Goal: Transaction & Acquisition: Download file/media

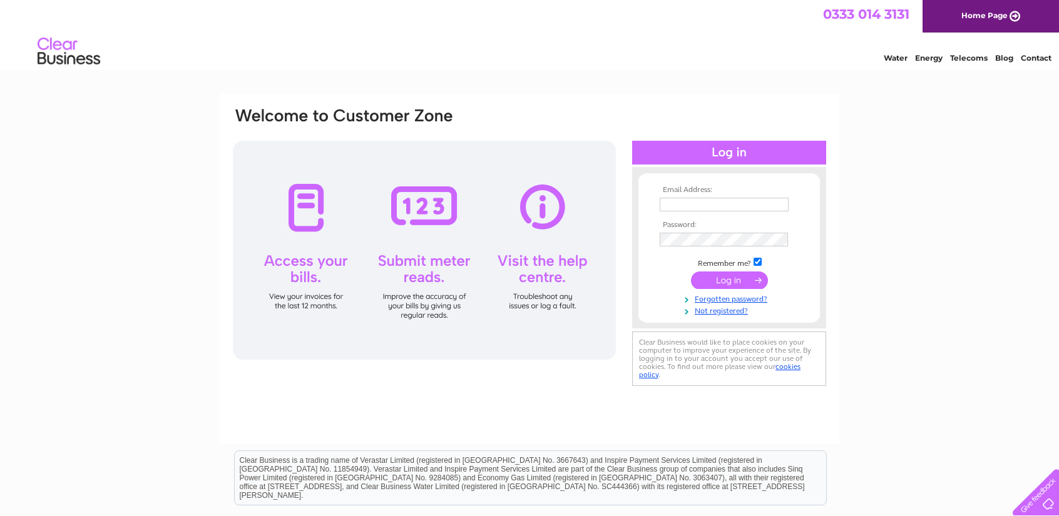
type input "julia.walters111@gmail.com"
click at [726, 281] on input "submit" at bounding box center [729, 281] width 77 height 18
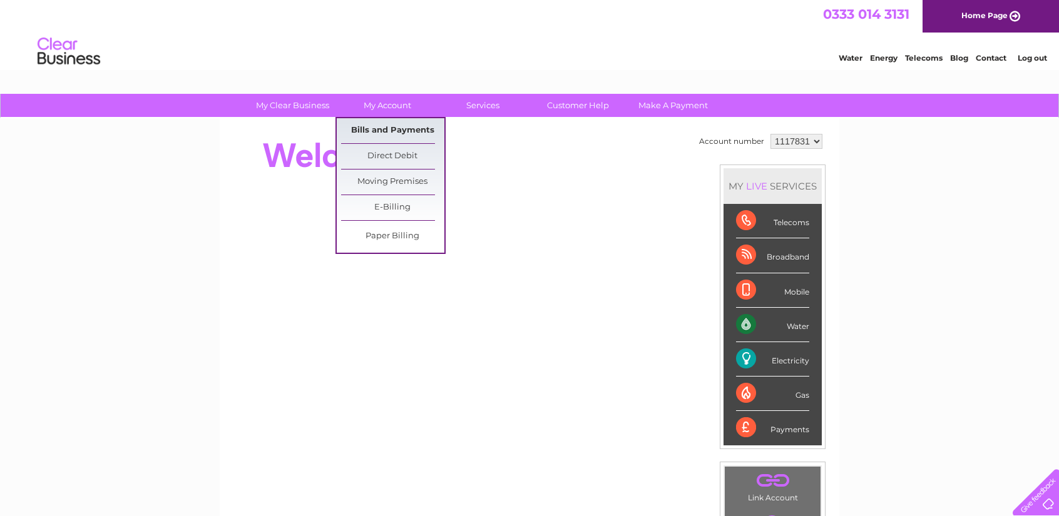
click at [387, 126] on link "Bills and Payments" at bounding box center [392, 130] width 103 height 25
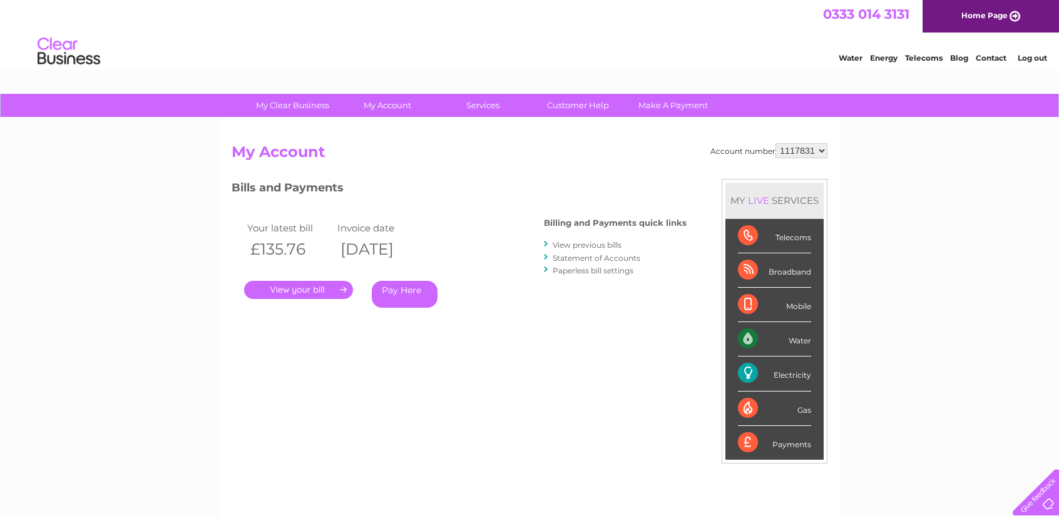
click at [290, 290] on link "." at bounding box center [298, 290] width 109 height 18
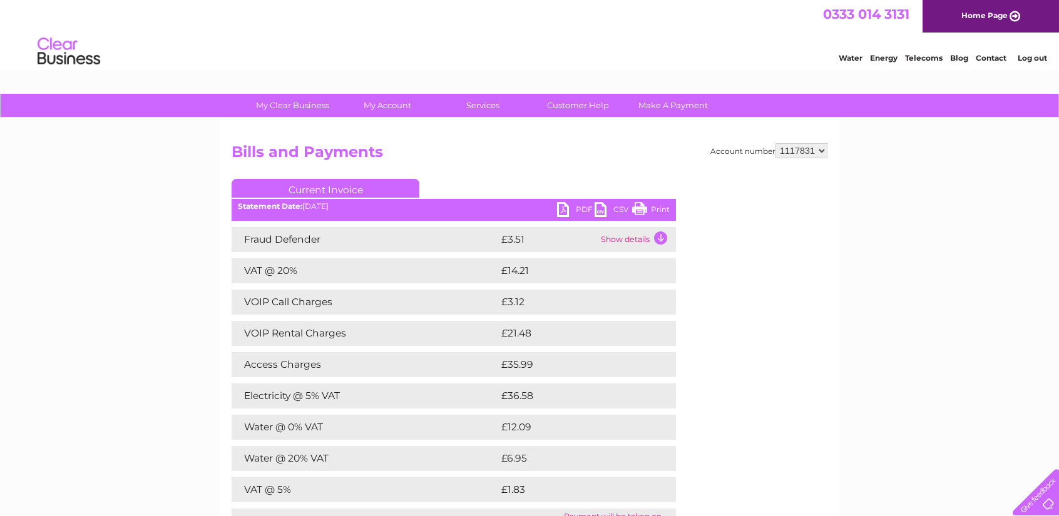
click at [565, 207] on link "PDF" at bounding box center [576, 211] width 38 height 18
click at [567, 211] on link "PDF" at bounding box center [576, 211] width 38 height 18
click at [823, 150] on select "1117831 1134672" at bounding box center [801, 150] width 52 height 15
select select "1134672"
click at [777, 143] on select "1117831 1134672" at bounding box center [801, 150] width 52 height 15
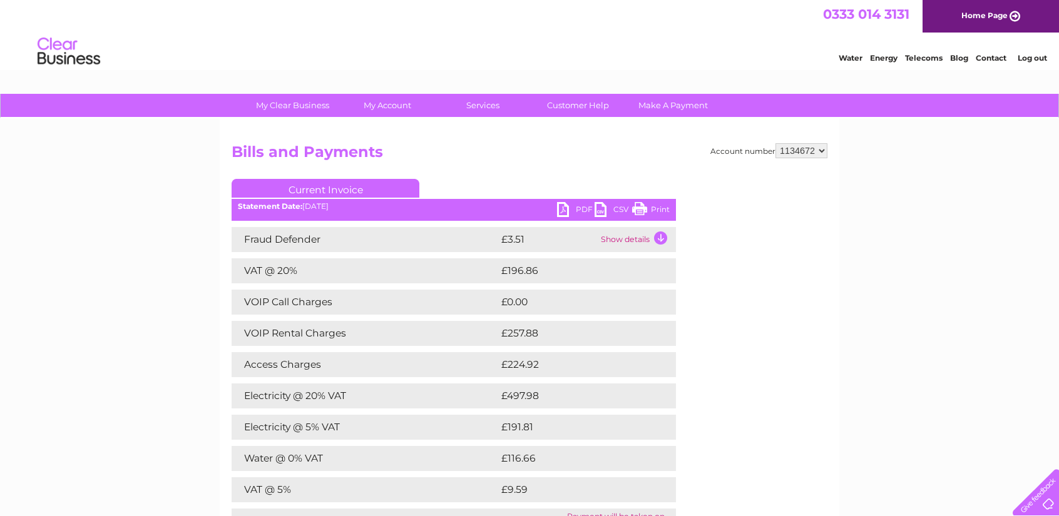
click at [566, 210] on link "PDF" at bounding box center [576, 211] width 38 height 18
